Goal: Transaction & Acquisition: Purchase product/service

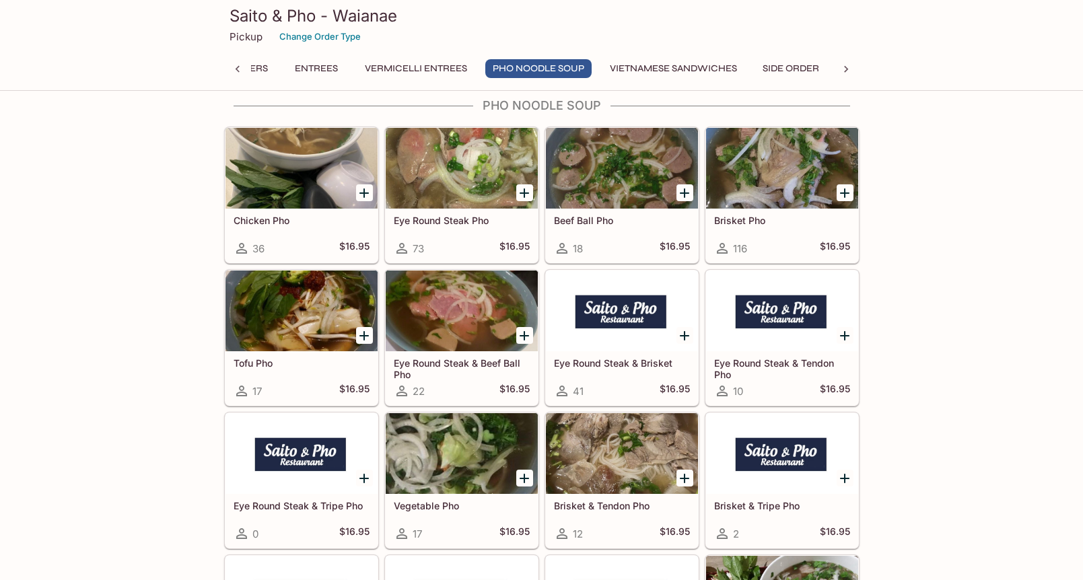
scroll to position [2444, 0]
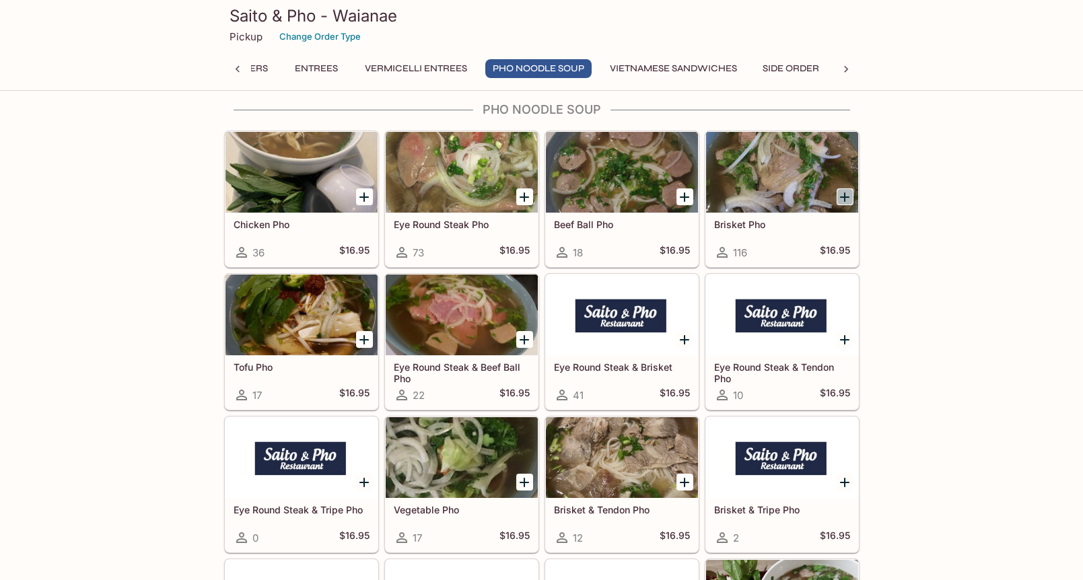
click at [842, 197] on icon "Add Brisket Pho" at bounding box center [844, 197] width 9 height 9
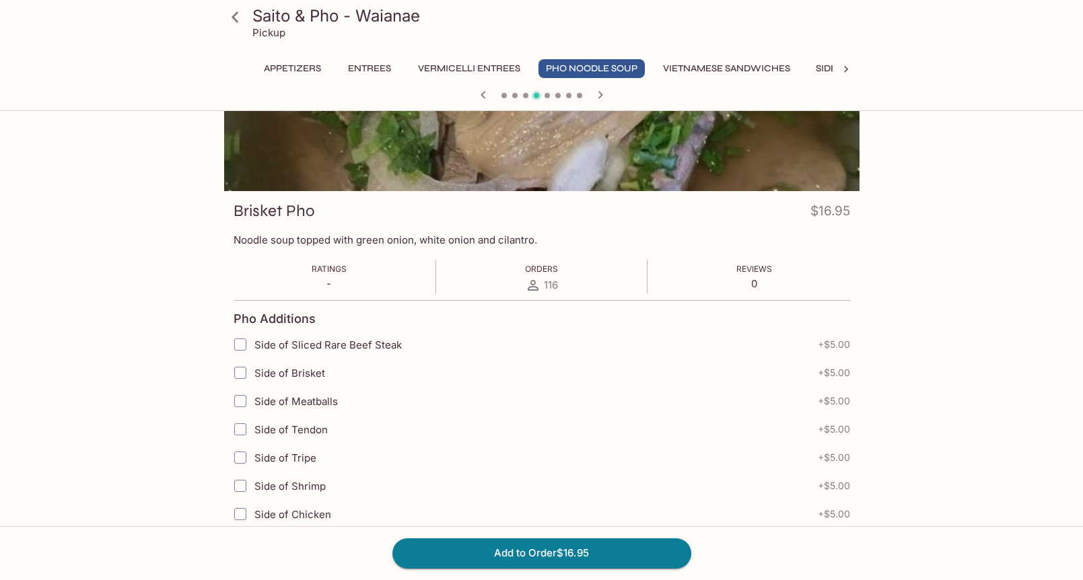
scroll to position [114, 0]
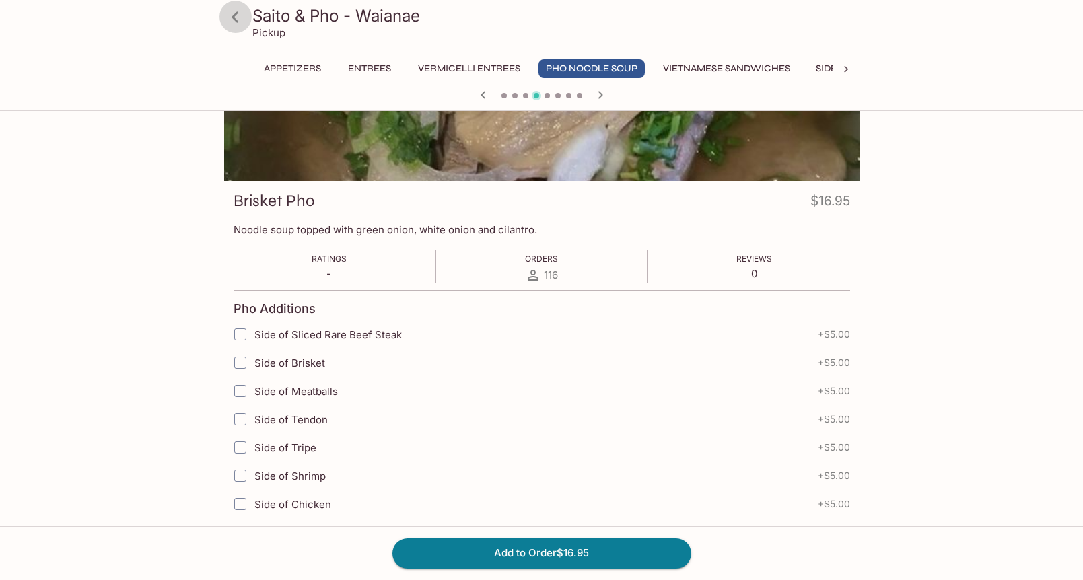
click at [237, 20] on icon at bounding box center [235, 16] width 7 height 11
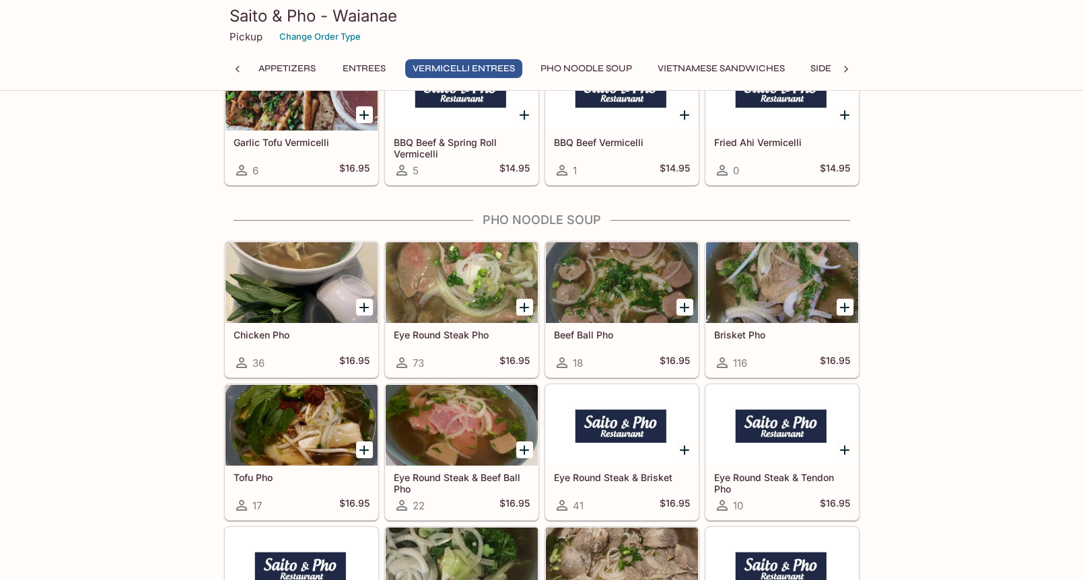
scroll to position [2421, 0]
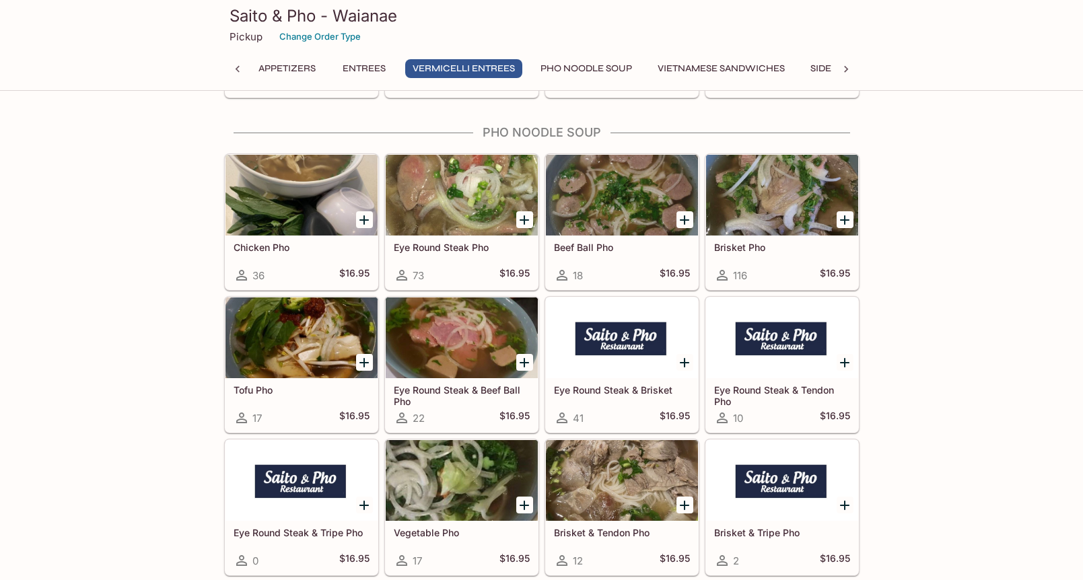
click at [350, 390] on h5 "Tofu Pho" at bounding box center [302, 389] width 136 height 11
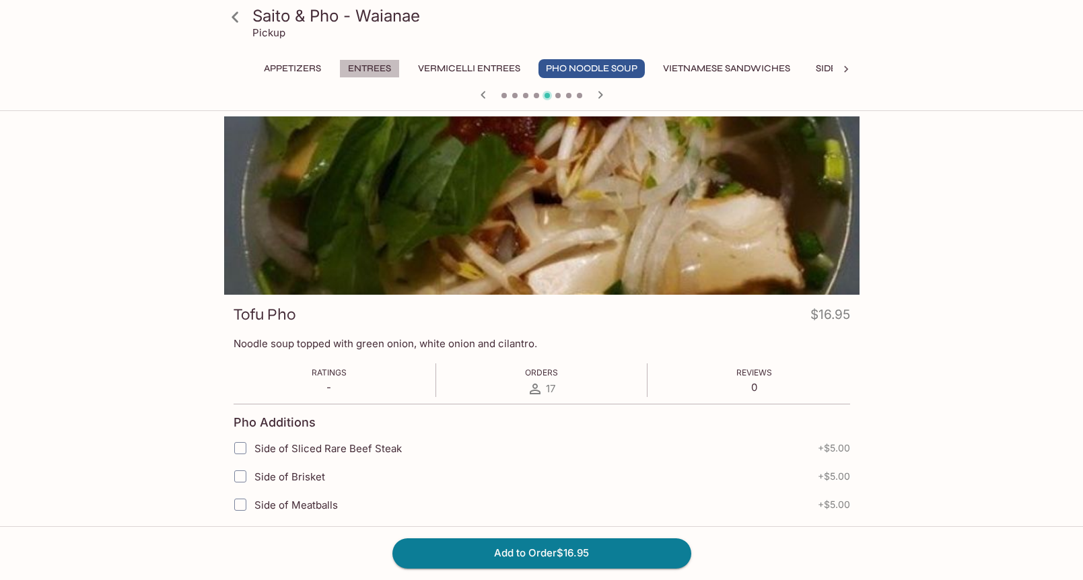
click at [378, 66] on button "Entrees" at bounding box center [369, 68] width 61 height 19
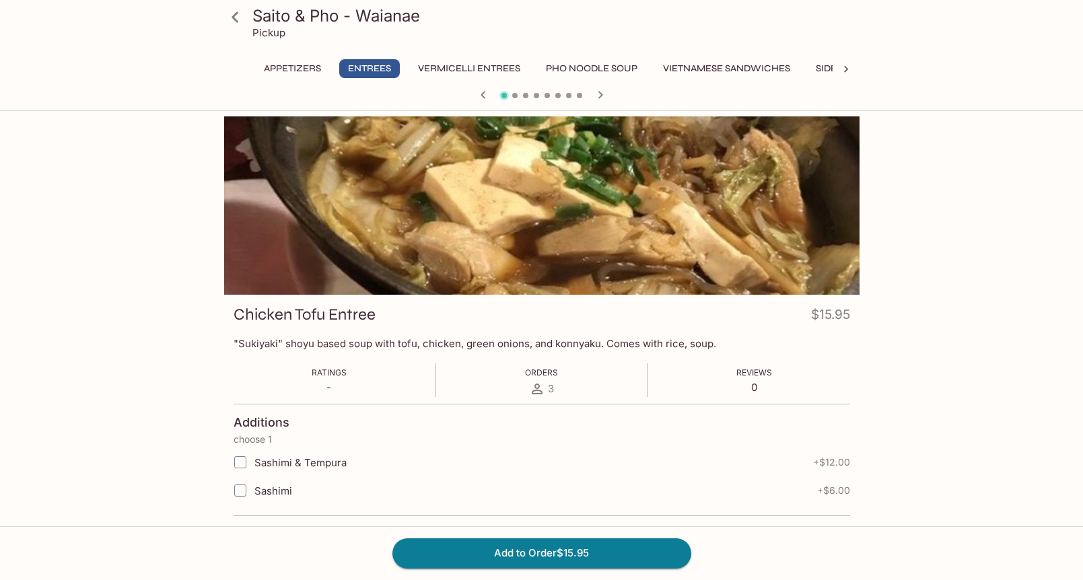
click at [275, 69] on button "Appetizers" at bounding box center [292, 68] width 72 height 19
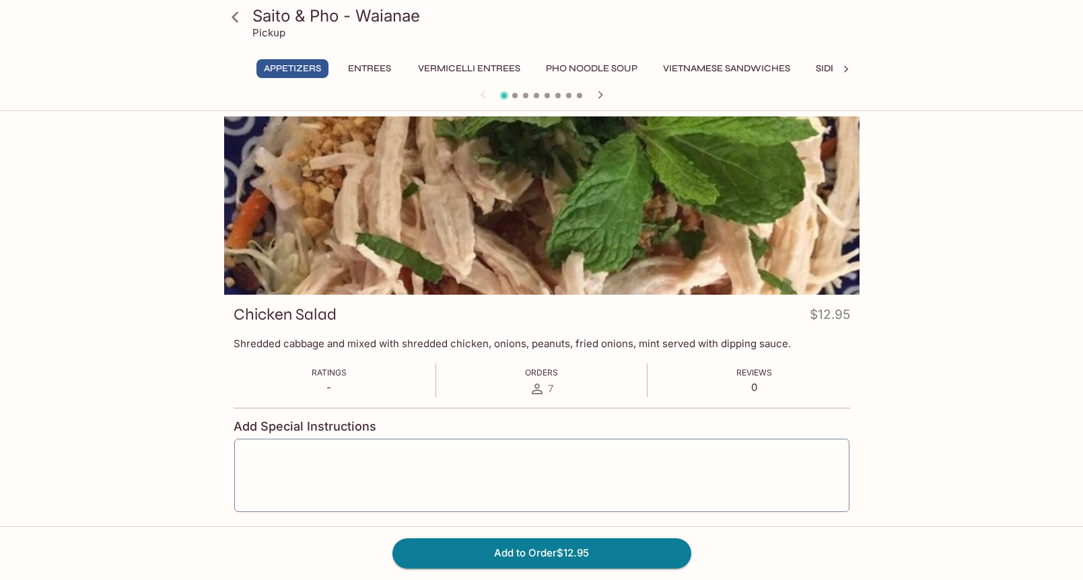
click at [236, 25] on icon at bounding box center [236, 17] width 24 height 24
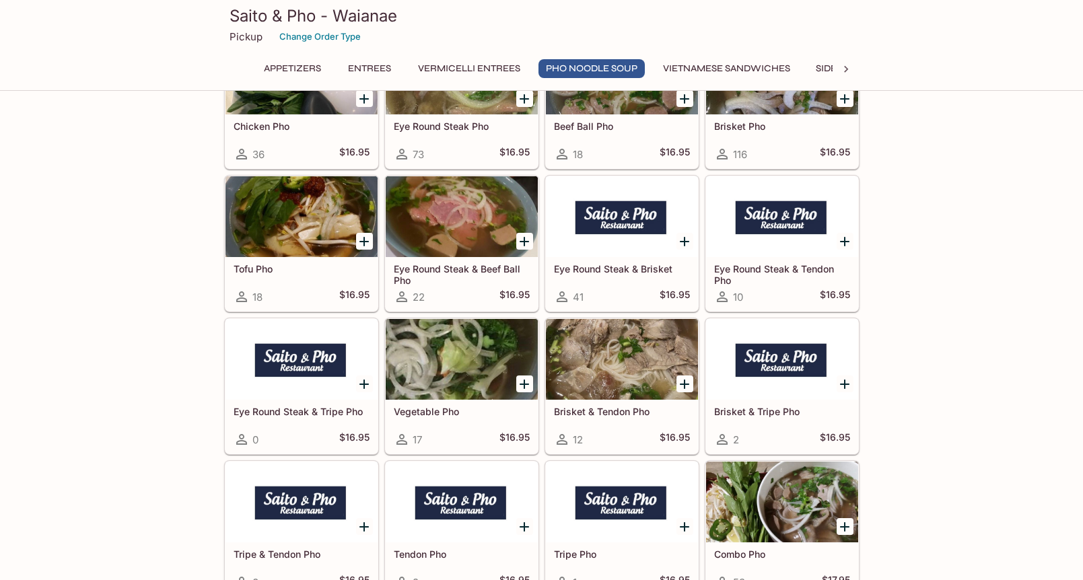
scroll to position [2607, 0]
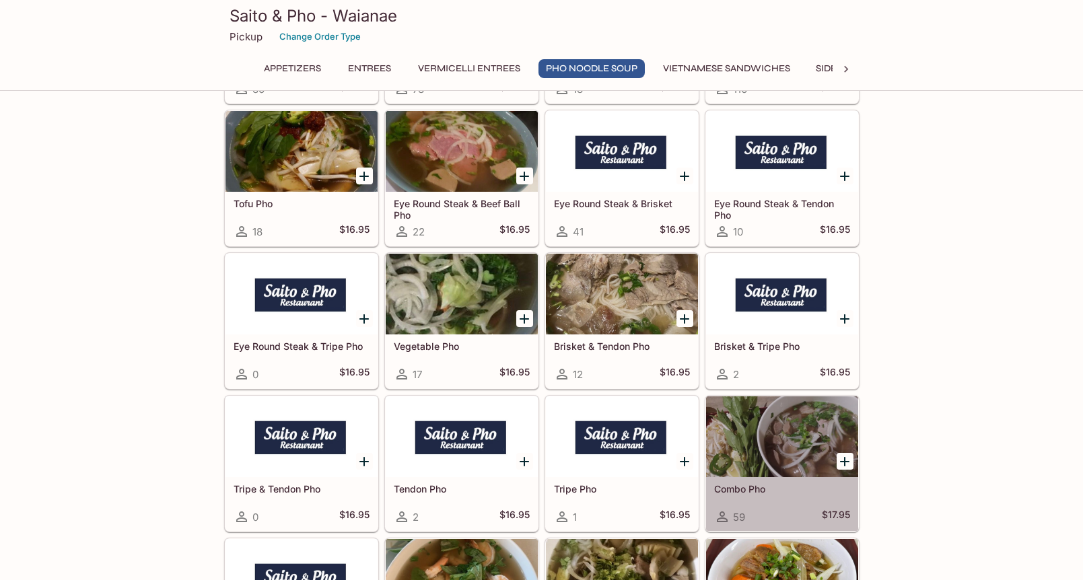
click at [819, 485] on h5 "Combo Pho" at bounding box center [782, 488] width 136 height 11
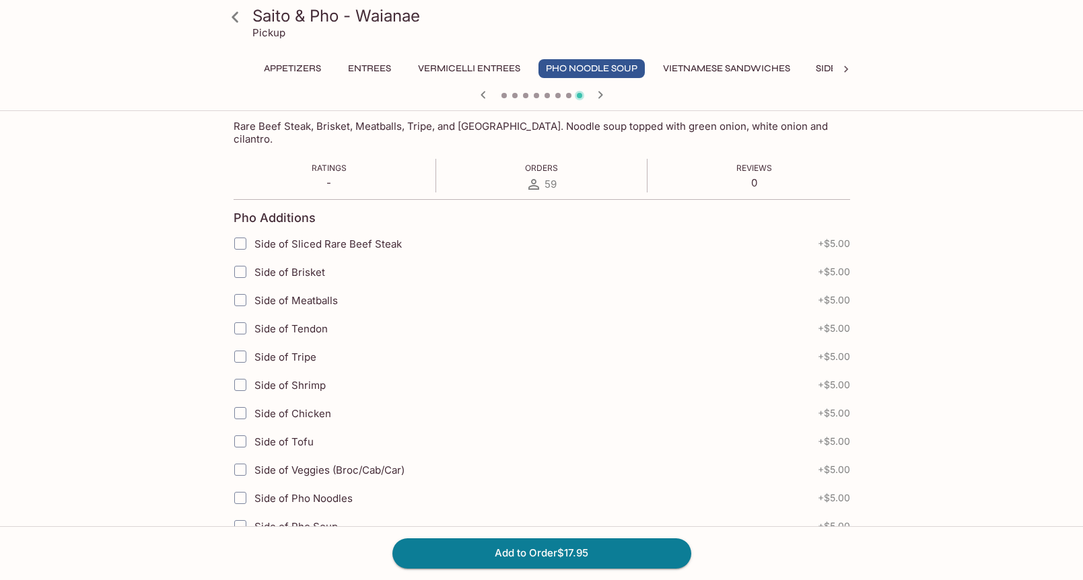
scroll to position [267, 0]
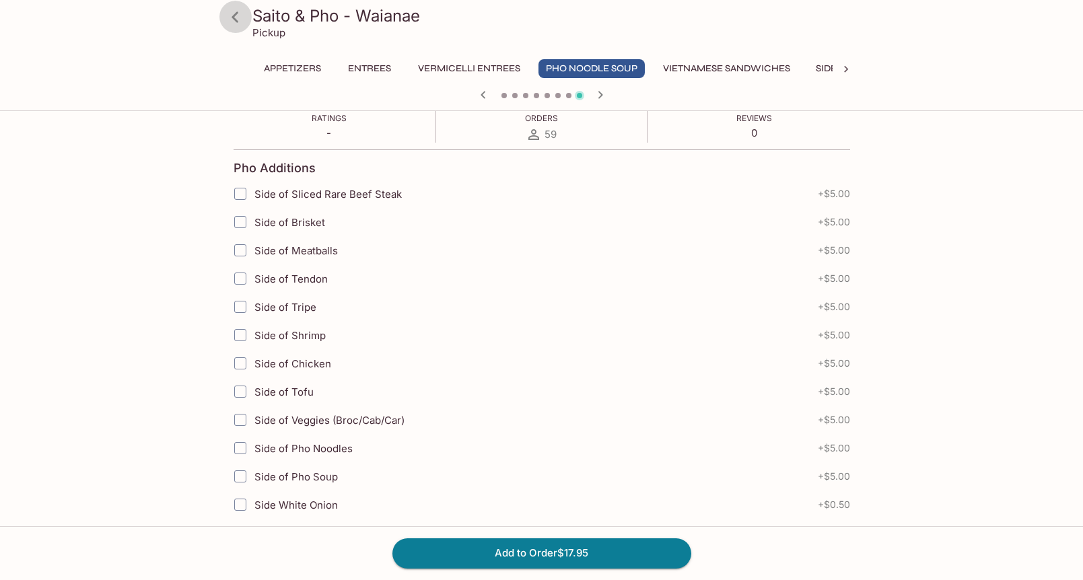
click at [234, 18] on icon at bounding box center [235, 16] width 7 height 11
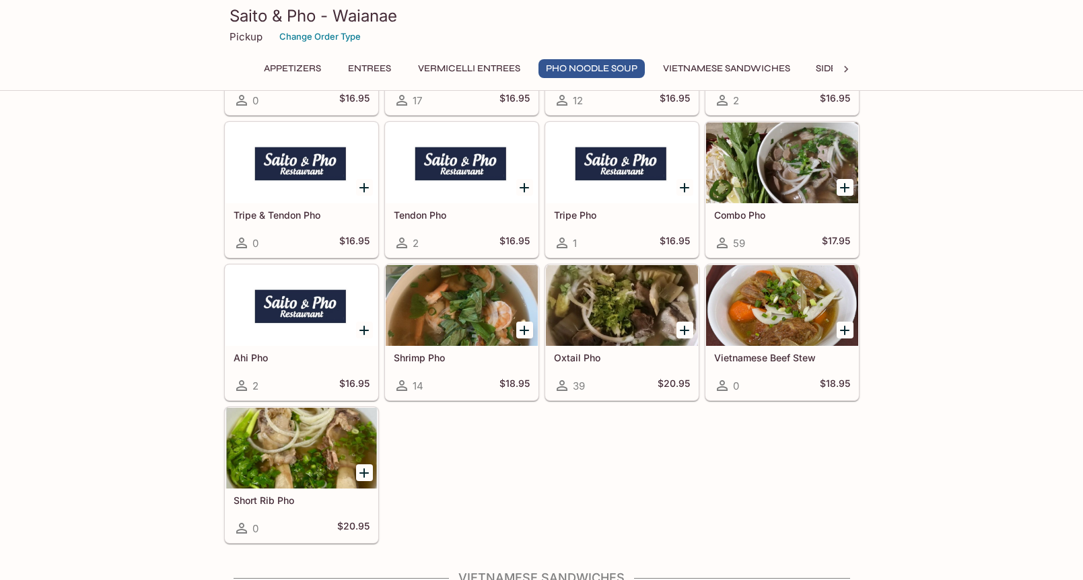
scroll to position [2881, 0]
